Goal: Task Accomplishment & Management: Use online tool/utility

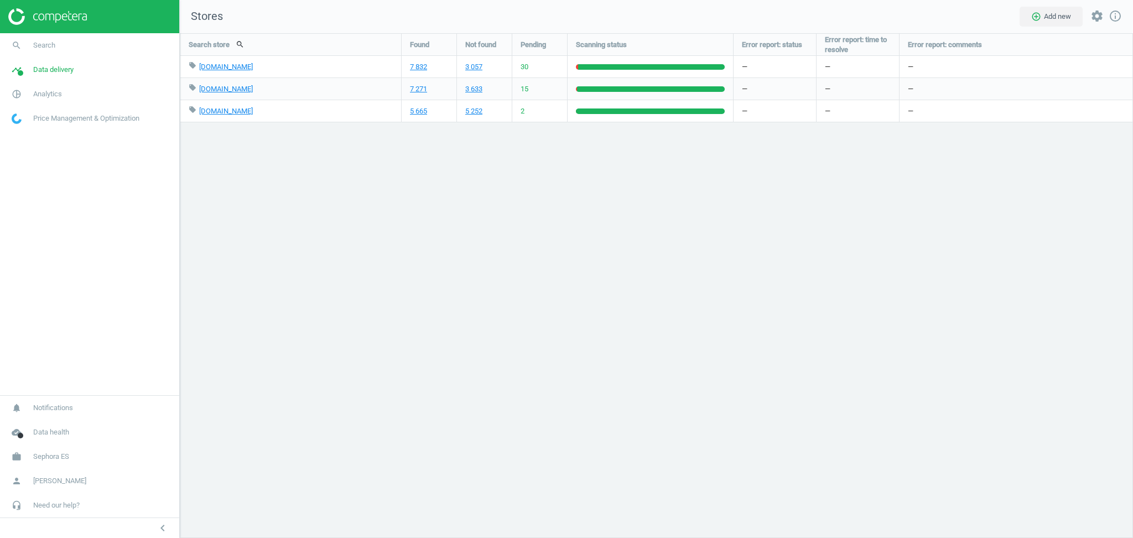
scroll to position [527, 976]
click at [64, 455] on span "Sephora ES" at bounding box center [51, 456] width 36 height 10
click at [56, 422] on span "Switch campaign" at bounding box center [36, 423] width 49 height 9
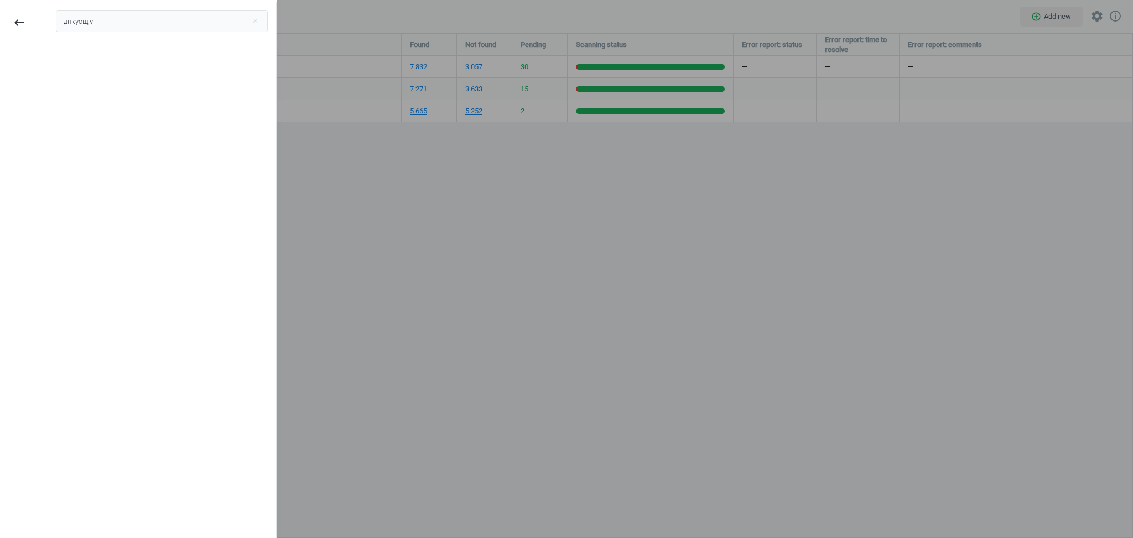
type input "днкусщ уі"
type input "lyreco es"
click at [71, 61] on div "Lyreco ES" at bounding box center [83, 62] width 38 height 12
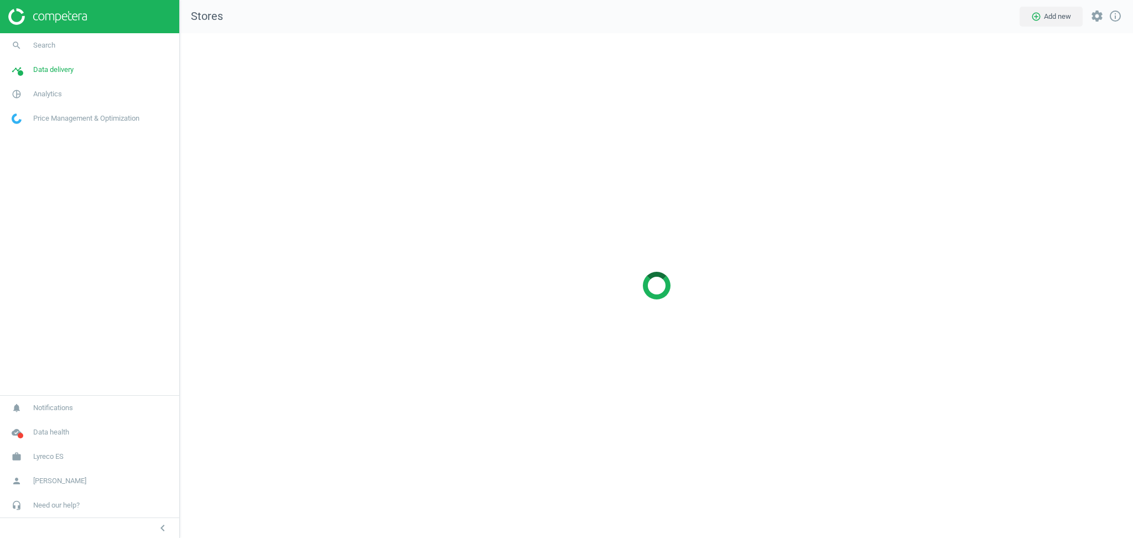
scroll to position [527, 976]
click at [42, 92] on span "Analytics" at bounding box center [47, 94] width 29 height 10
click at [51, 70] on span "Data delivery" at bounding box center [53, 70] width 40 height 10
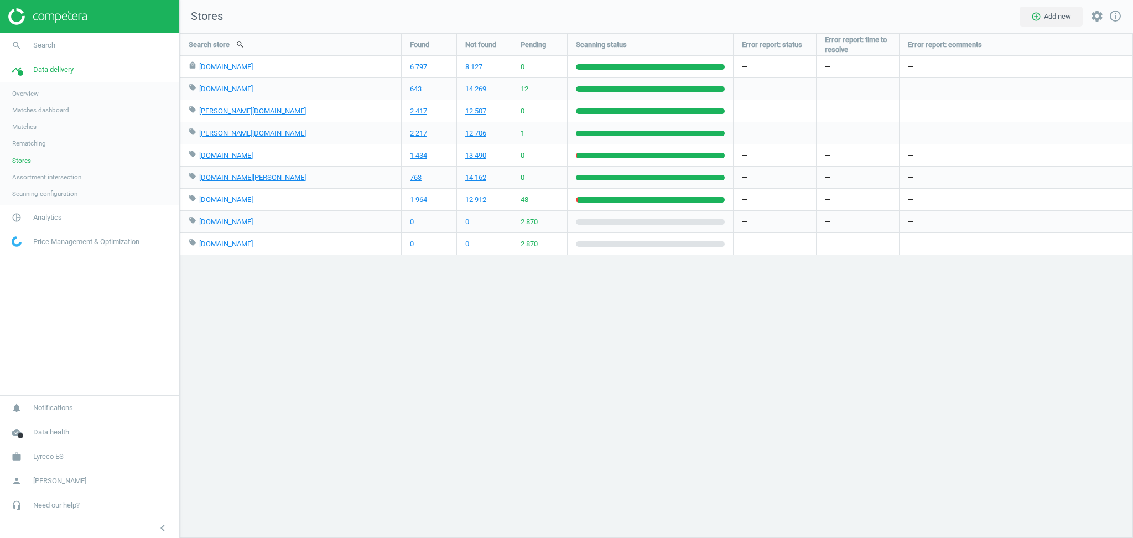
click at [53, 194] on span "Scanning configuration" at bounding box center [44, 193] width 65 height 9
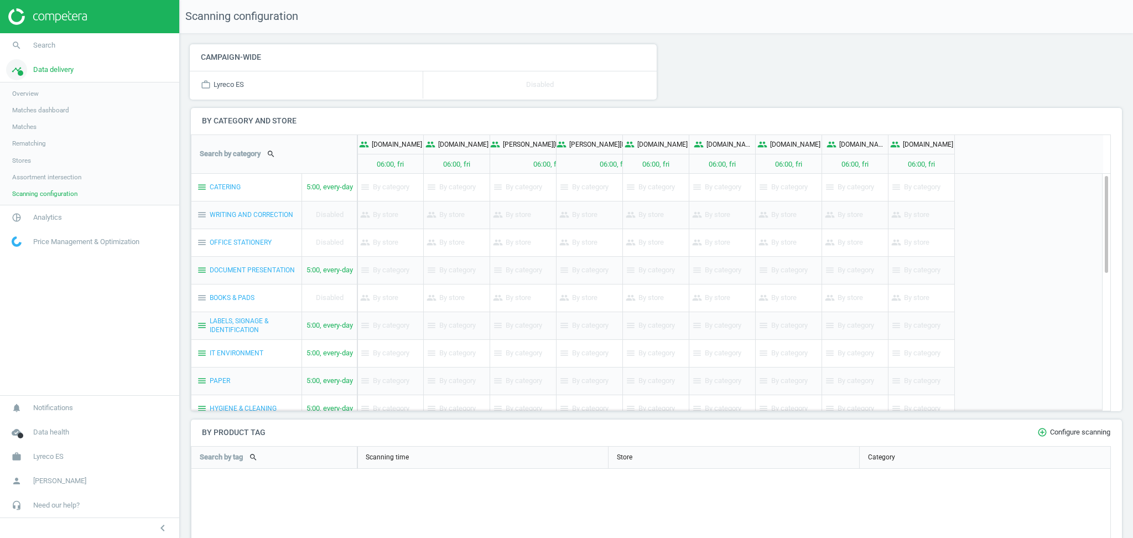
click at [56, 71] on span "Data delivery" at bounding box center [53, 70] width 40 height 10
click at [32, 126] on span "Matches" at bounding box center [24, 126] width 24 height 9
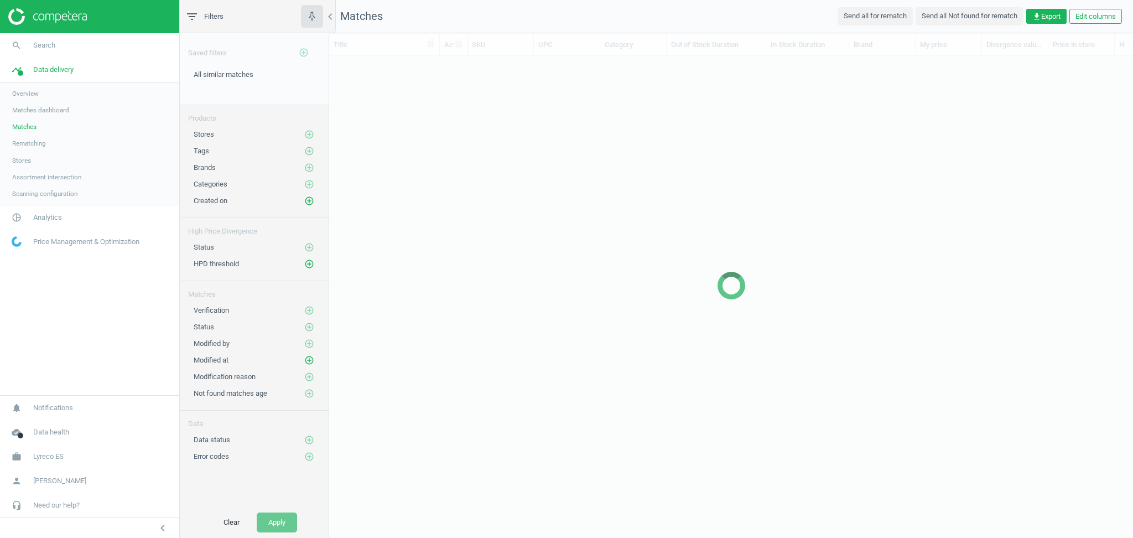
scroll to position [11, 12]
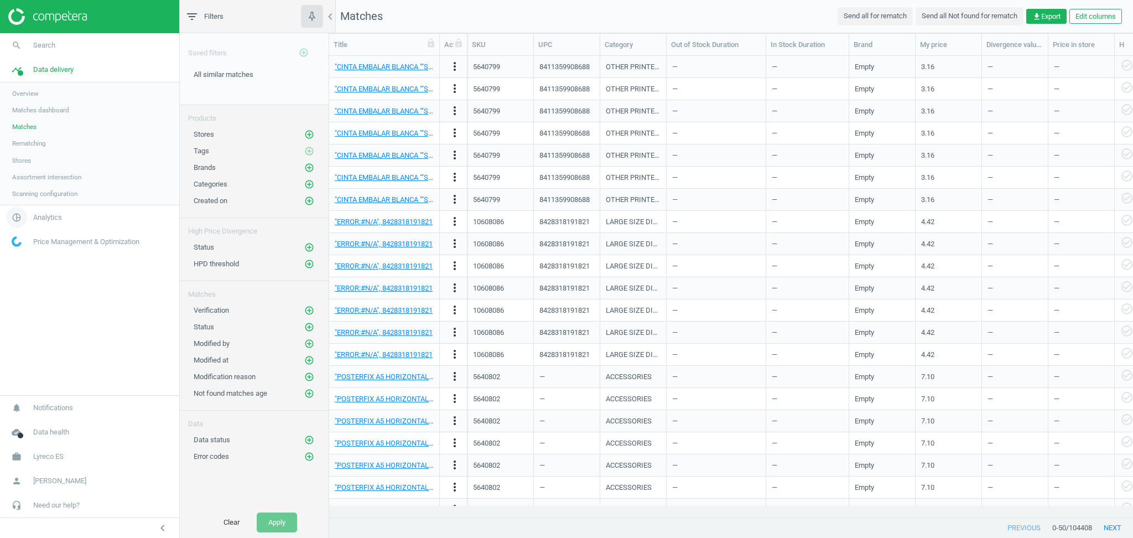
click at [60, 215] on span "Analytics" at bounding box center [47, 217] width 29 height 10
click at [23, 133] on span "Products" at bounding box center [25, 134] width 26 height 9
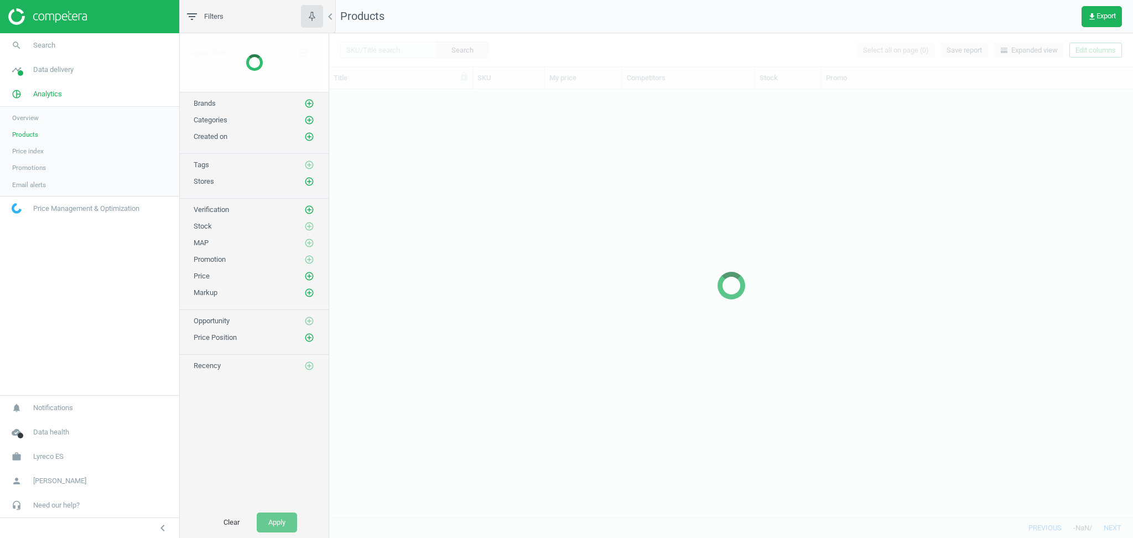
scroll to position [417, 792]
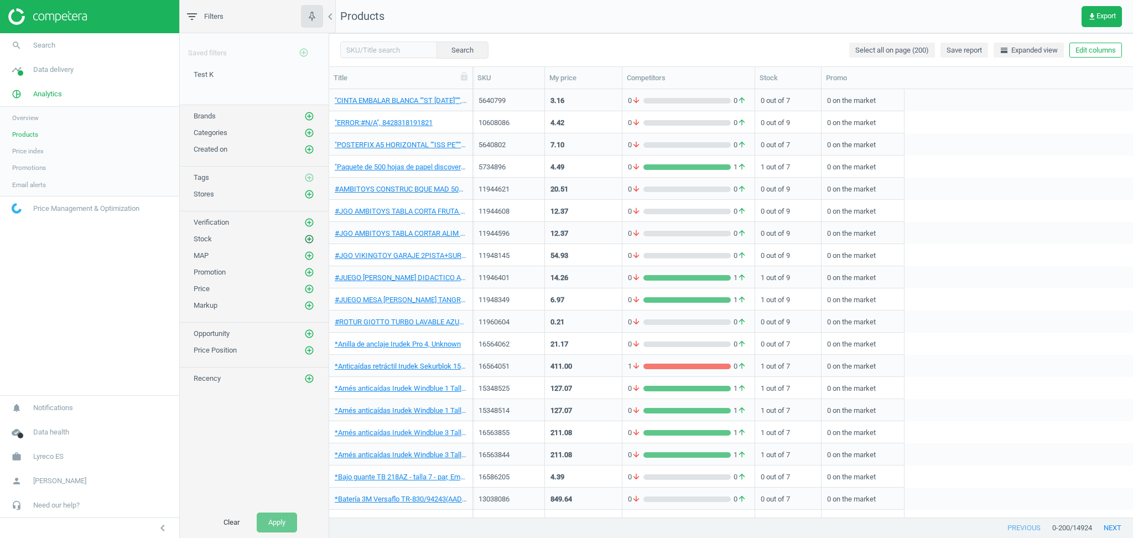
click at [313, 239] on icon "add_circle_outline" at bounding box center [309, 239] width 10 height 10
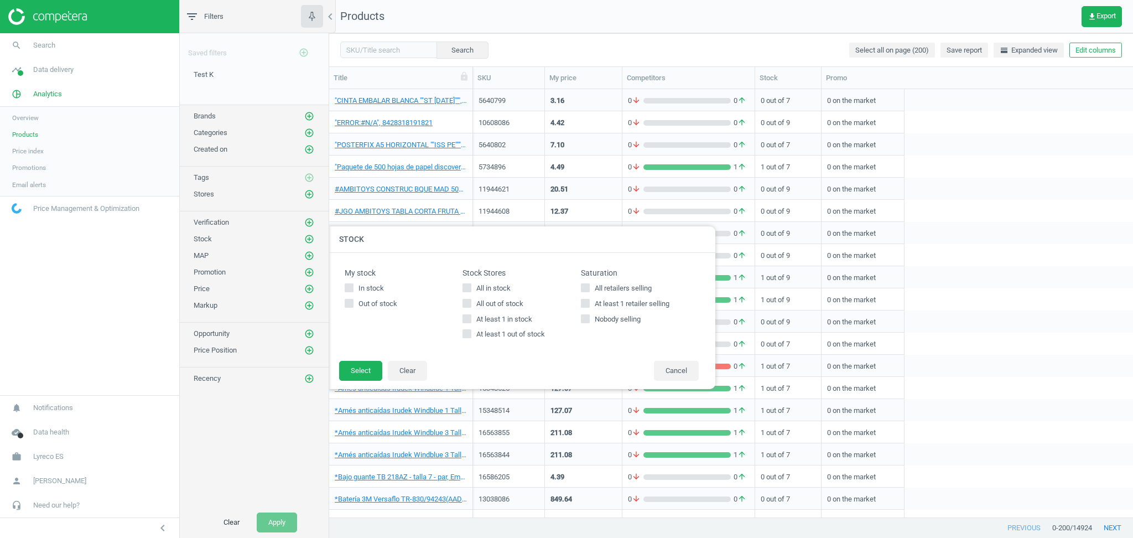
click at [467, 300] on input "All out of stock" at bounding box center [467, 302] width 7 height 7
checkbox input "true"
click at [362, 365] on button "Select" at bounding box center [360, 371] width 43 height 20
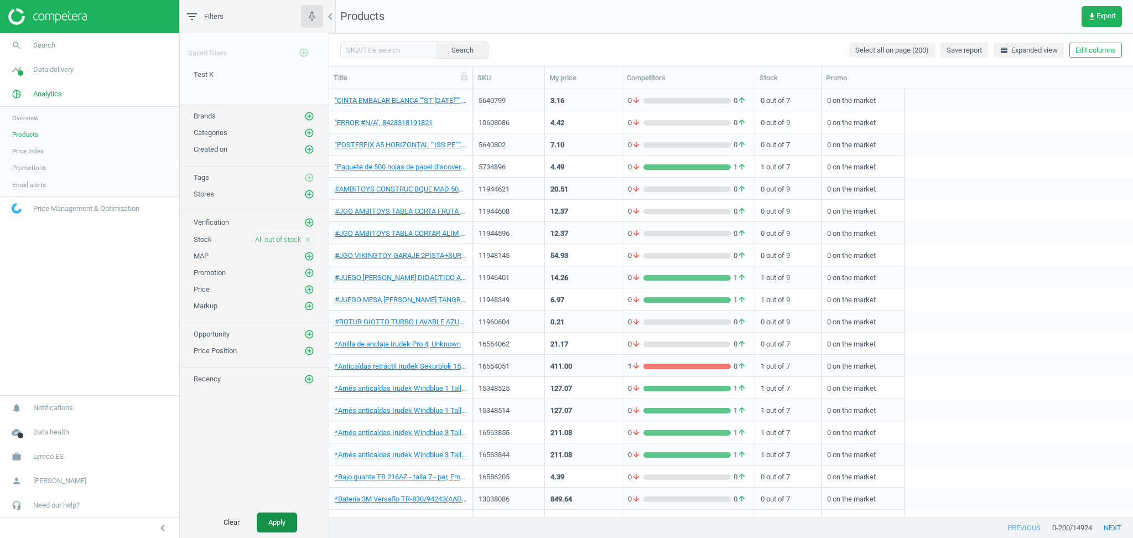
click at [282, 519] on button "Apply" at bounding box center [277, 522] width 40 height 20
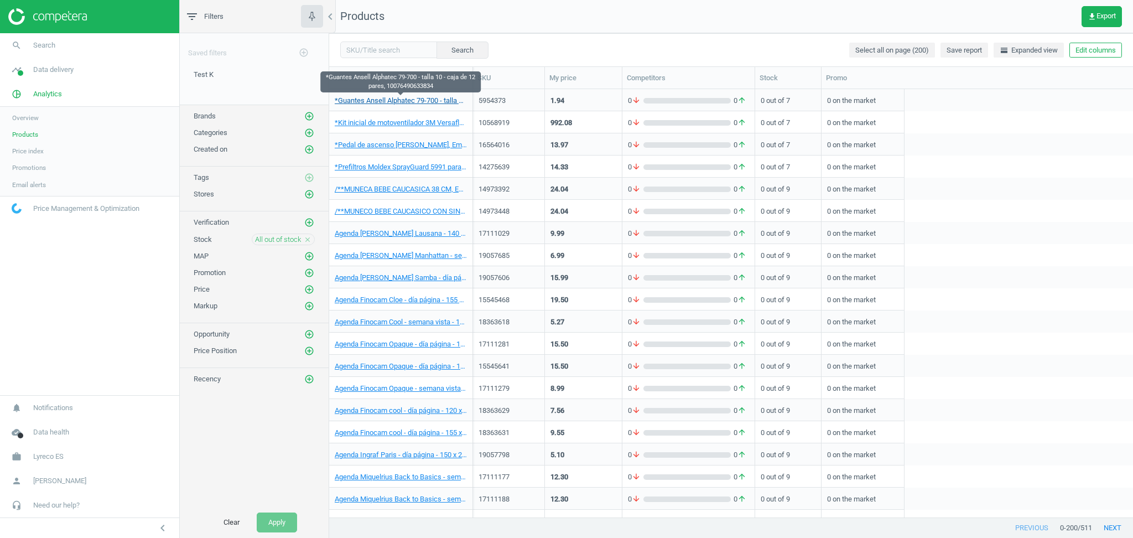
click at [409, 102] on link "*Guantes Ansell Alphatec 79-700 - talla 10 - caja de 12 pares, 10076490633834" at bounding box center [401, 101] width 132 height 10
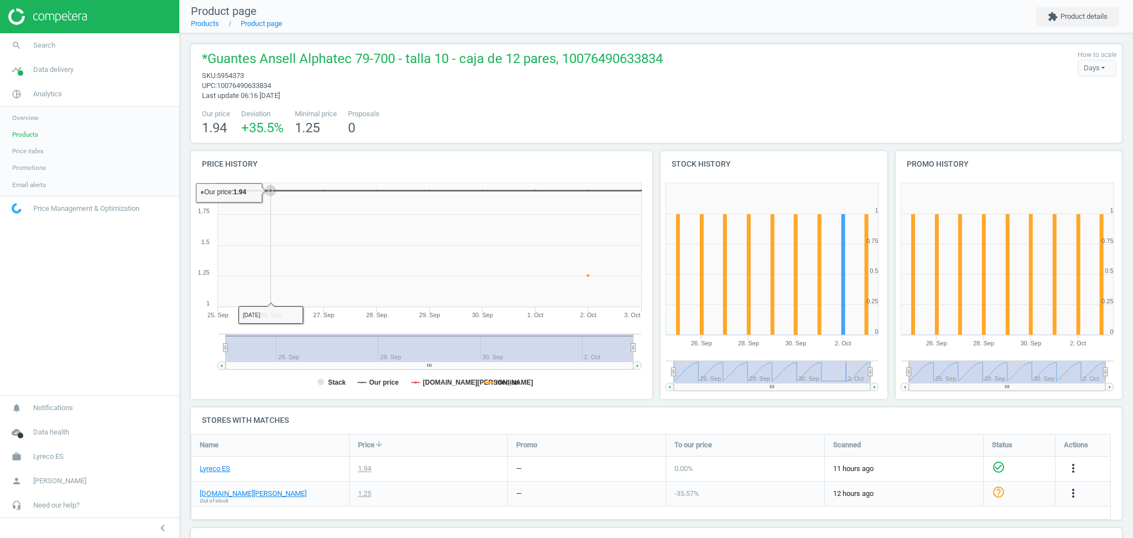
scroll to position [204, 0]
